Goal: Complete application form

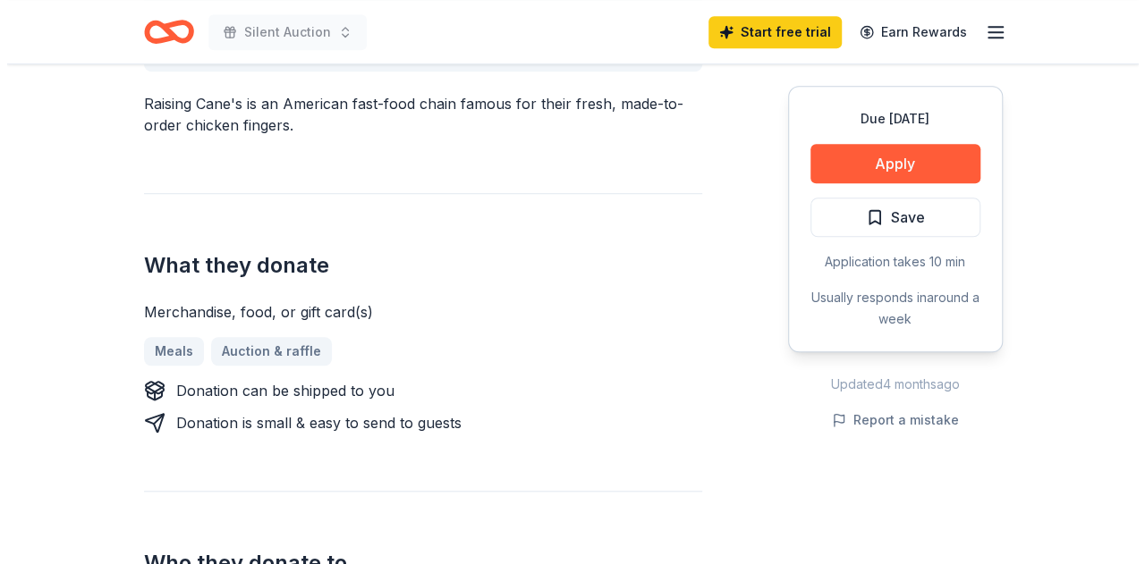
scroll to position [606, 0]
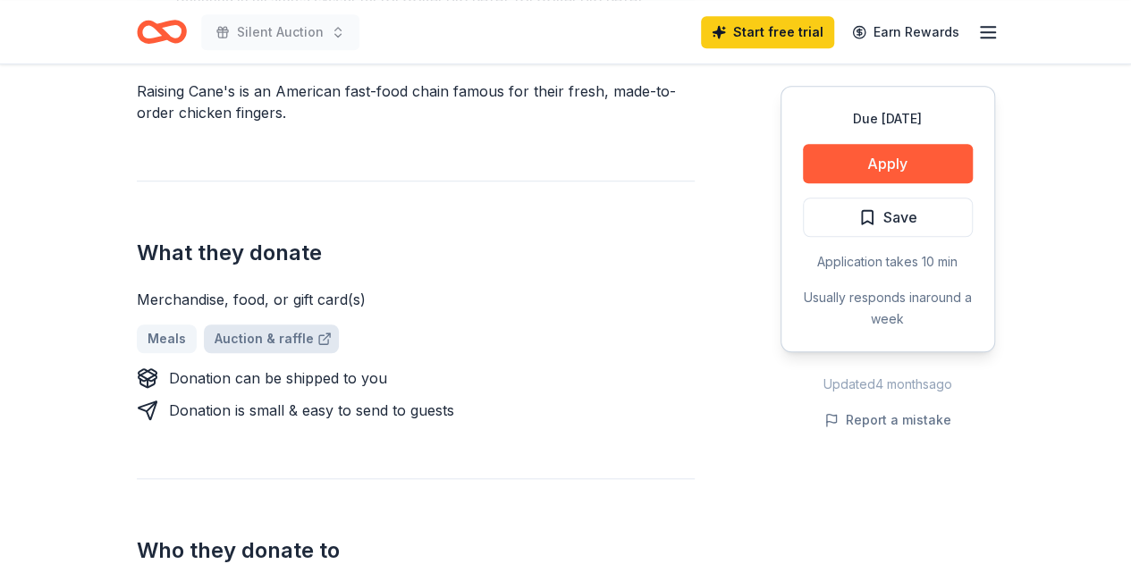
click at [255, 325] on link "Auction & raffle" at bounding box center [271, 339] width 135 height 29
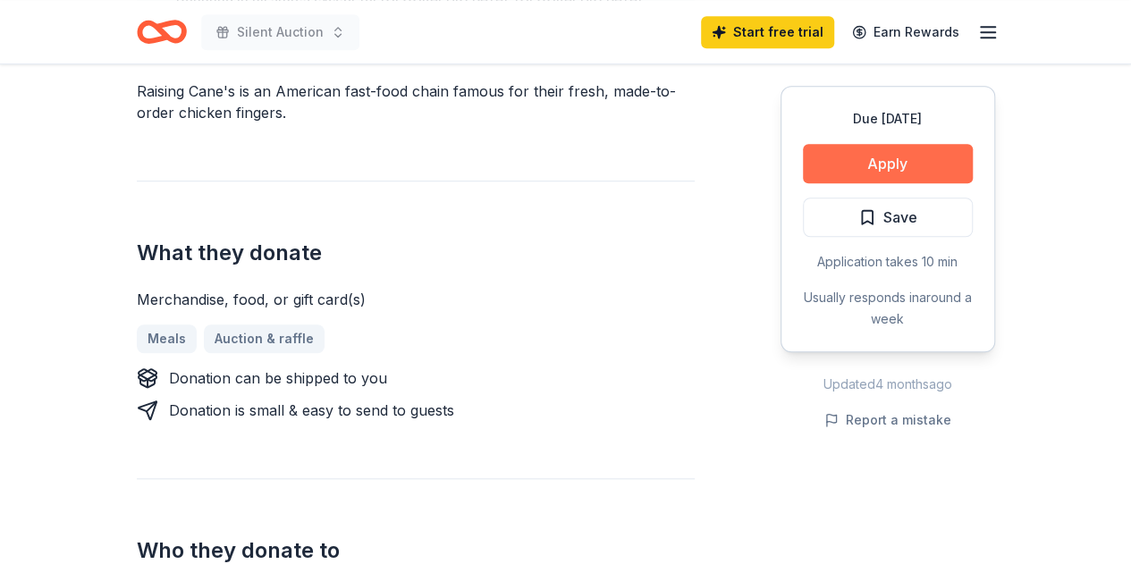
click at [915, 155] on button "Apply" at bounding box center [888, 163] width 170 height 39
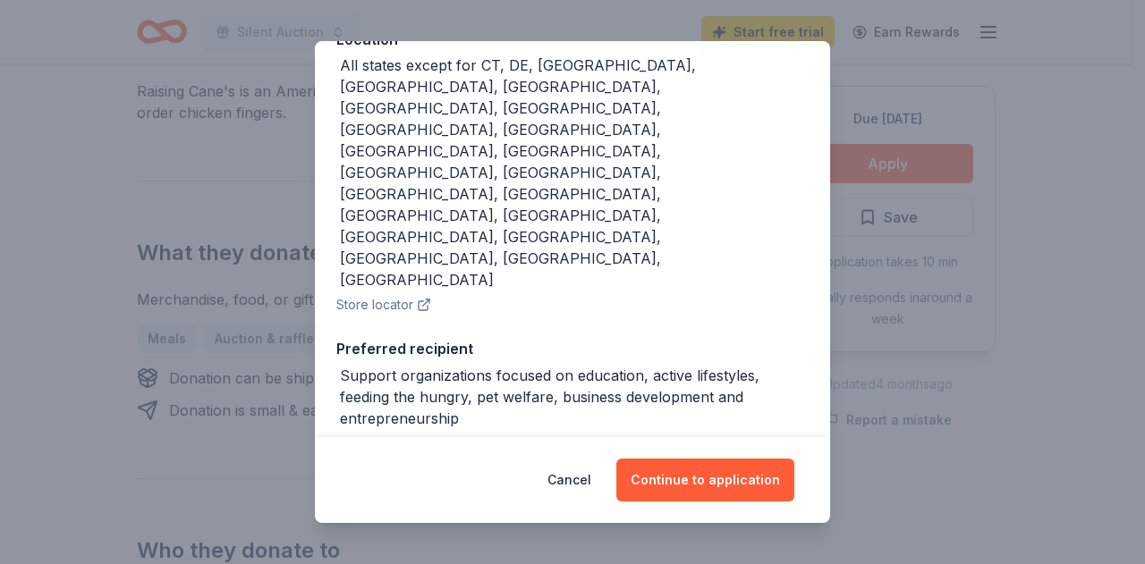
scroll to position [236, 0]
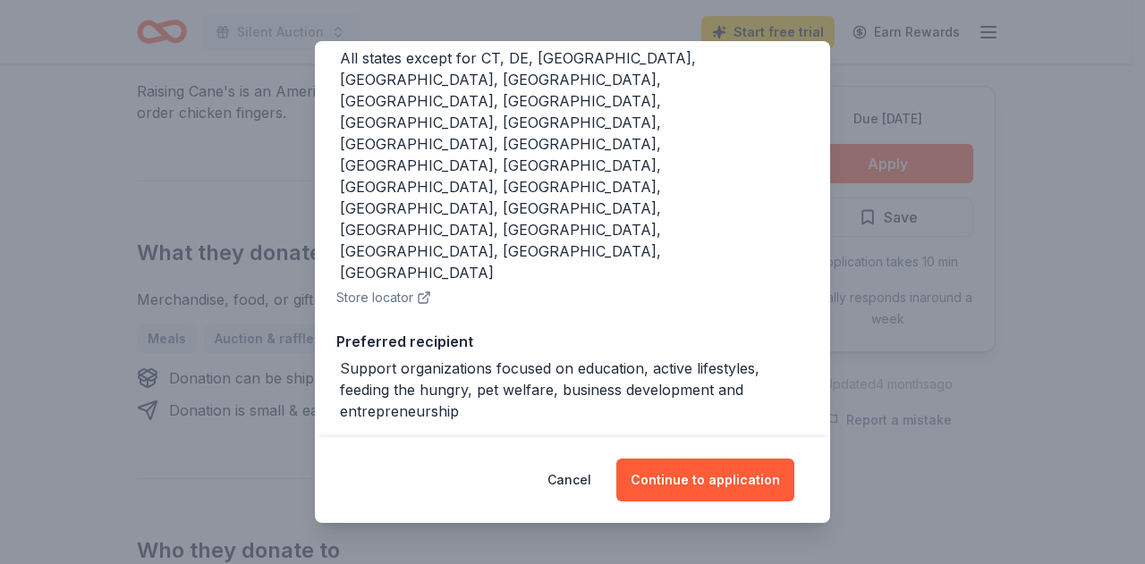
click at [716, 502] on div "Cancel Continue to application" at bounding box center [572, 480] width 515 height 86
click at [711, 481] on button "Continue to application" at bounding box center [705, 480] width 178 height 43
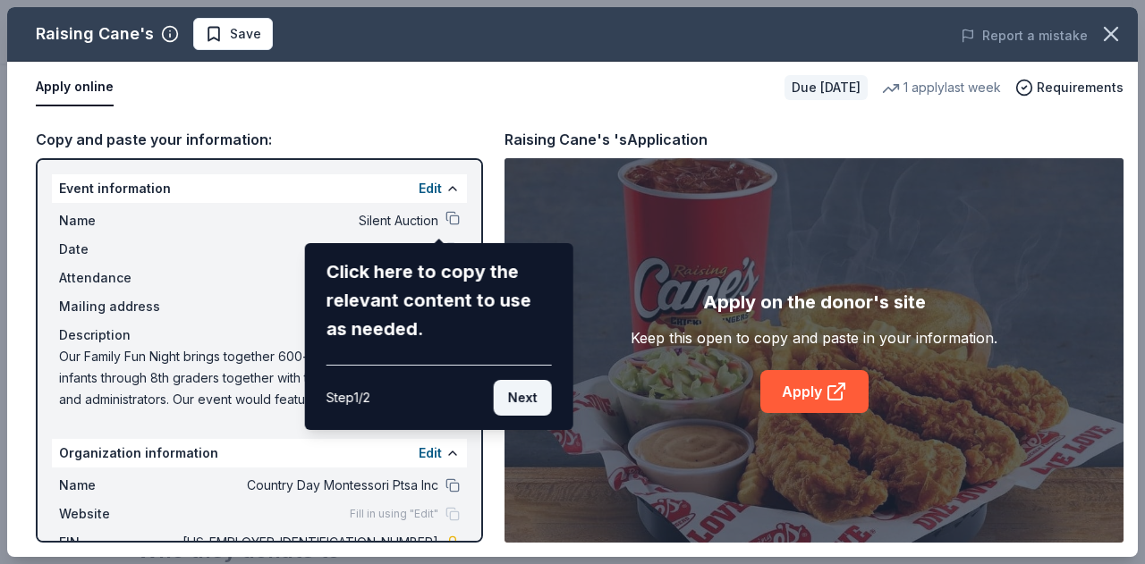
click at [539, 394] on button "Next" at bounding box center [523, 398] width 58 height 36
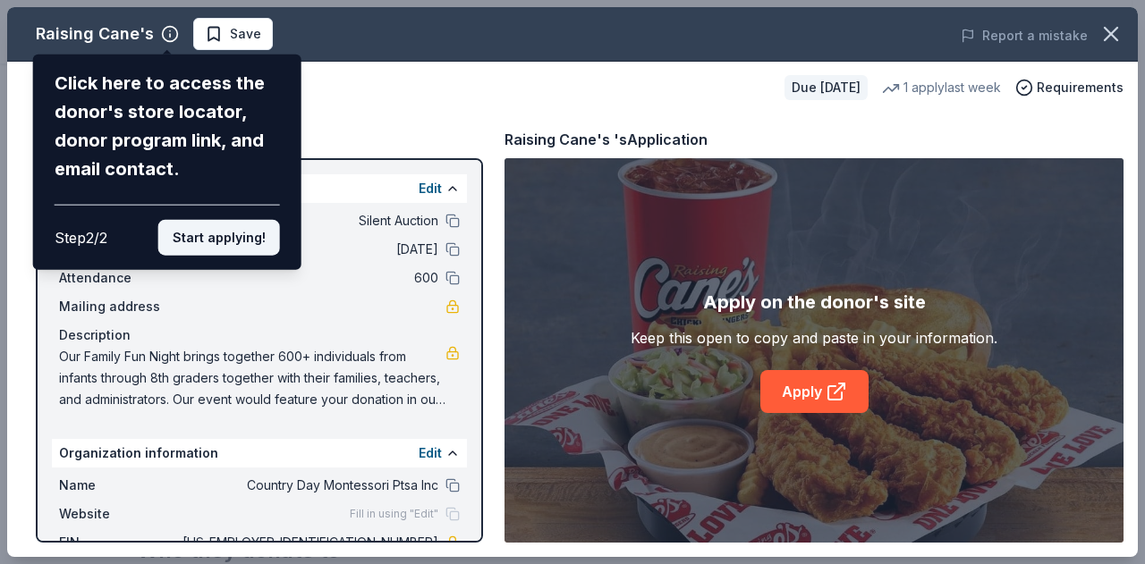
click at [227, 224] on button "Start applying!" at bounding box center [219, 238] width 122 height 36
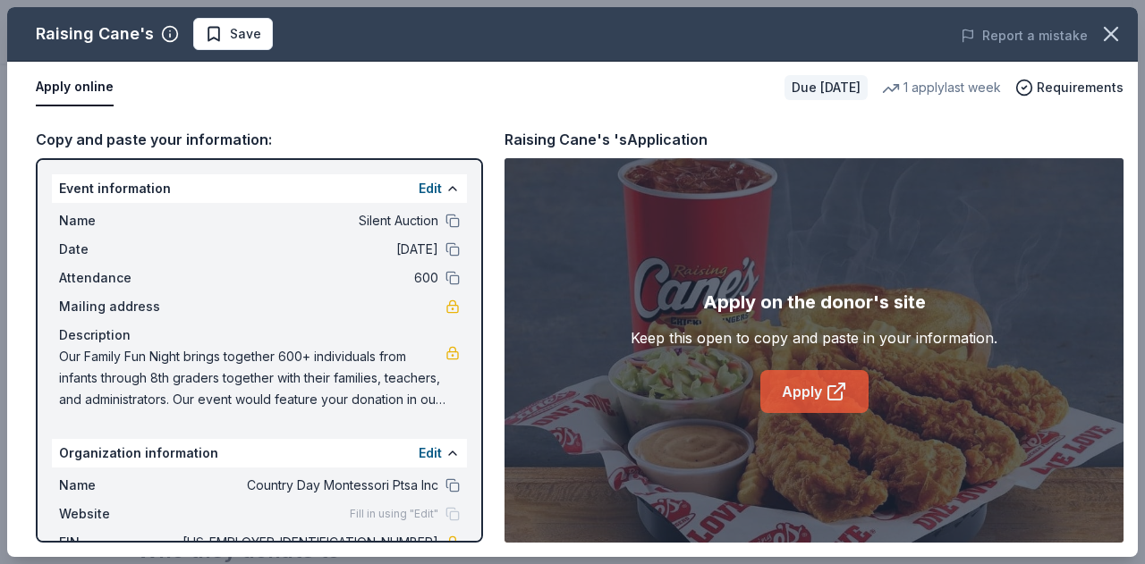
click at [817, 391] on link "Apply" at bounding box center [814, 391] width 108 height 43
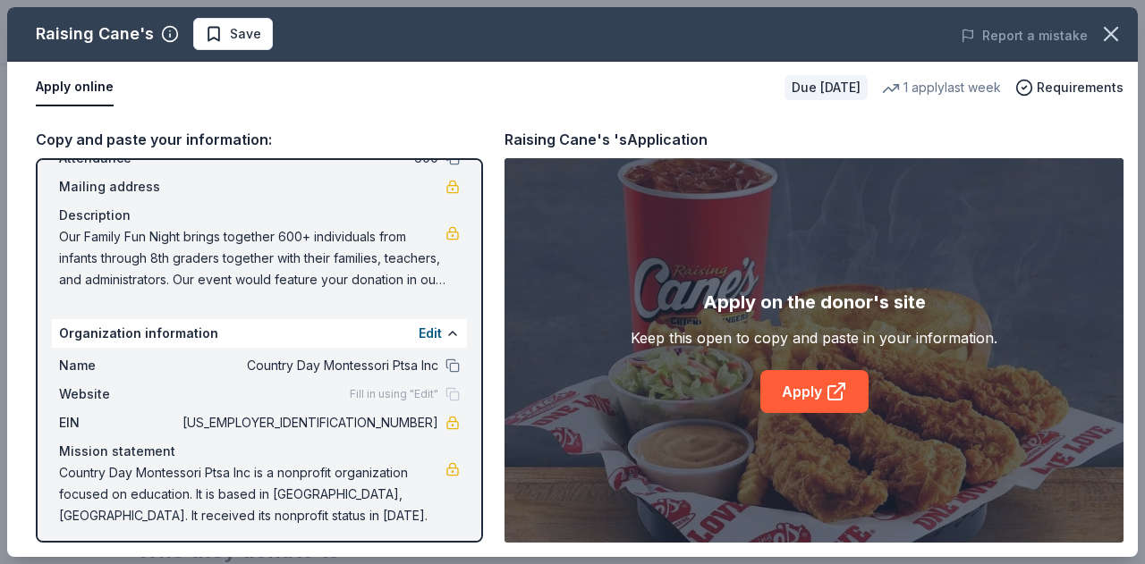
scroll to position [127, 0]
